Goal: Task Accomplishment & Management: Use online tool/utility

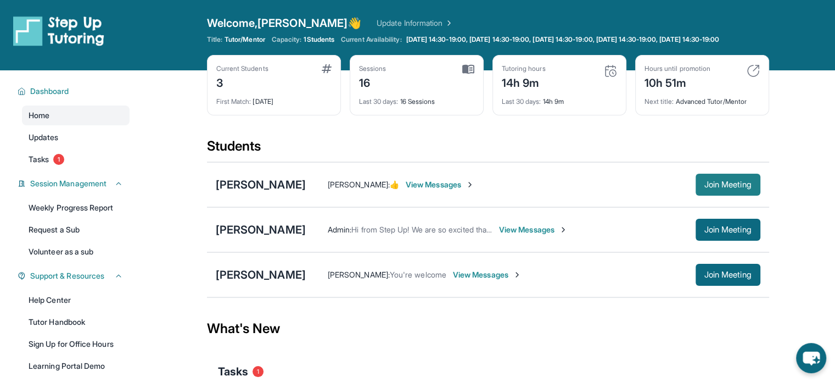
click at [718, 188] on span "Join Meeting" at bounding box center [727, 184] width 47 height 7
click at [696, 192] on button "Join Meeting" at bounding box center [728, 184] width 65 height 22
